Goal: Complete application form

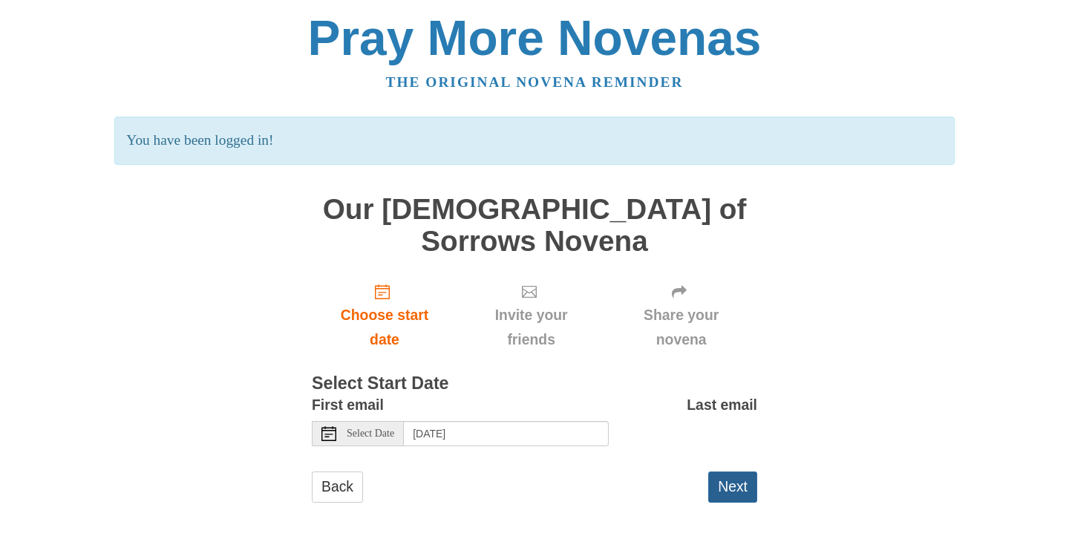
click at [733, 471] on button "Next" at bounding box center [732, 486] width 49 height 30
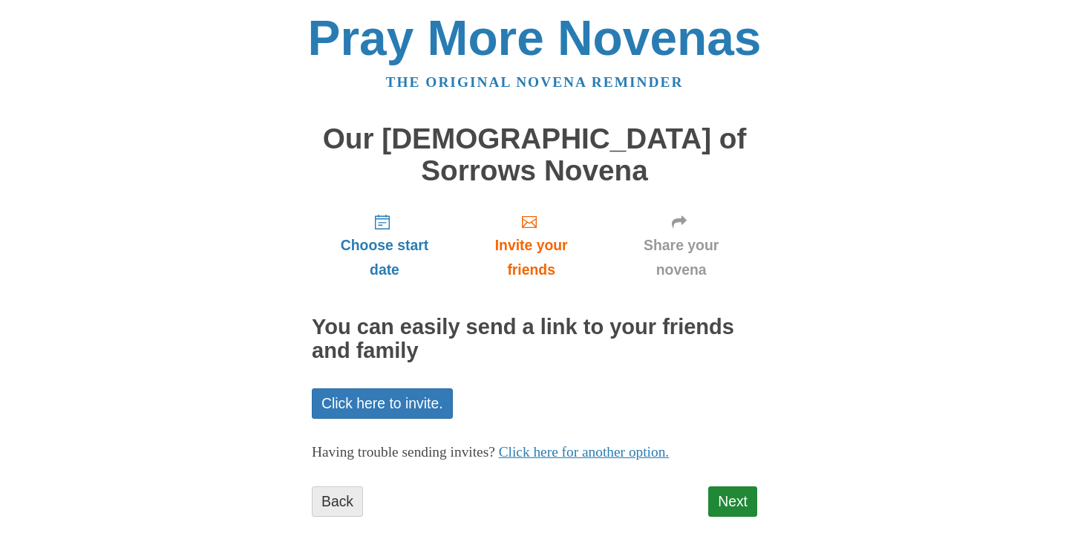
click at [336, 486] on link "Back" at bounding box center [337, 501] width 51 height 30
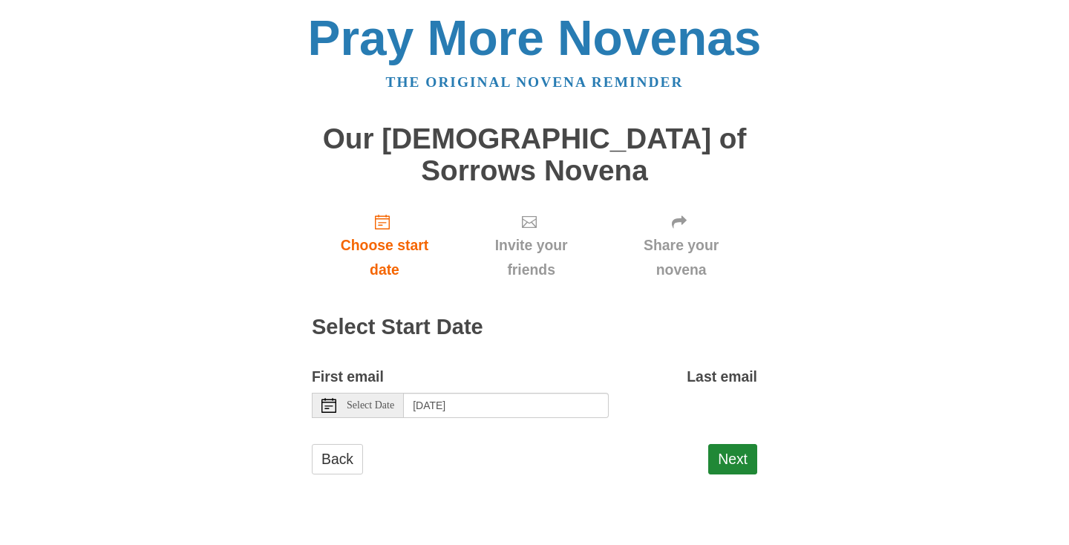
click at [504, 444] on div "Back Next" at bounding box center [534, 466] width 445 height 45
